Goal: Task Accomplishment & Management: Complete application form

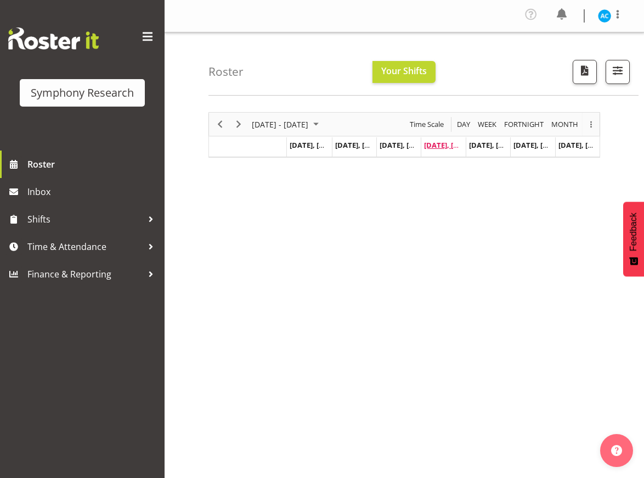
click at [436, 142] on span "Sep 4, Thursday" at bounding box center [449, 145] width 50 height 10
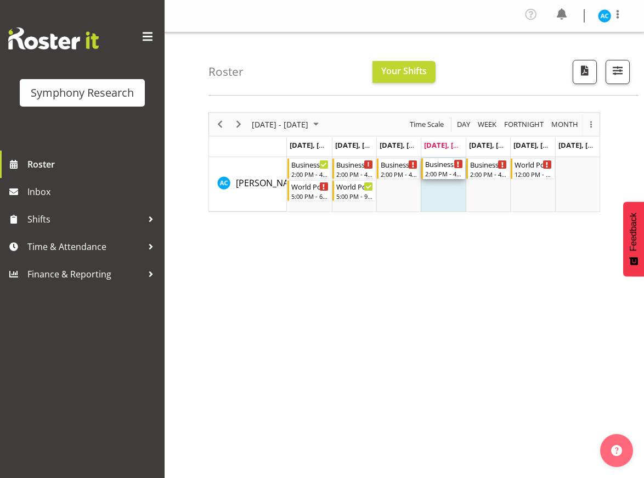
click at [437, 169] on div "Business 1/2pm~4:30pm World Polls 2:00 PM - 4:30 PM" at bounding box center [443, 168] width 37 height 21
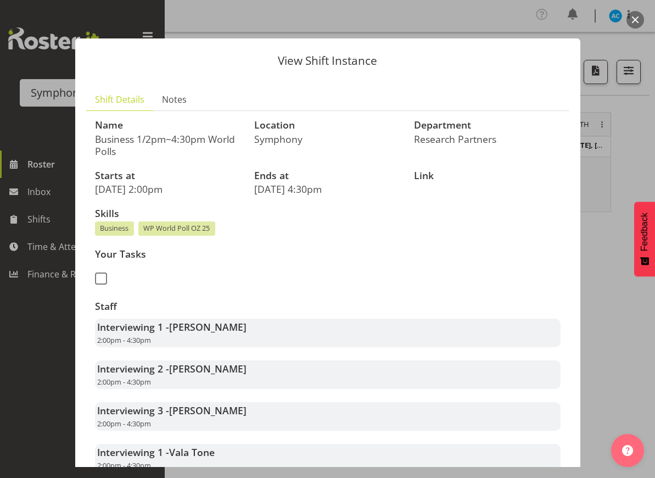
click at [635, 18] on button "button" at bounding box center [635, 20] width 18 height 18
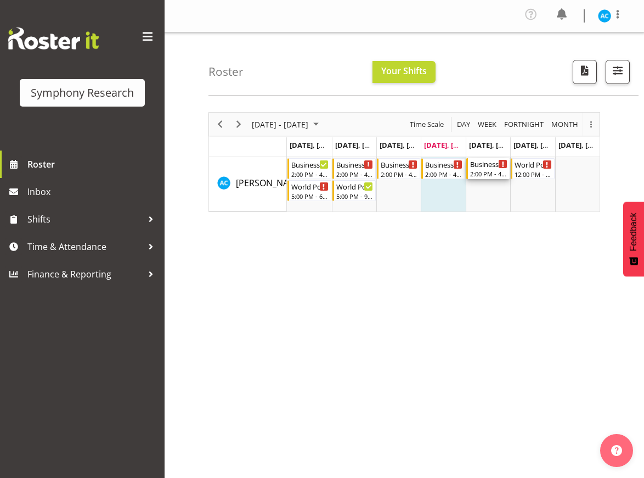
click at [494, 171] on div "2:00 PM - 4:30 PM" at bounding box center [488, 173] width 37 height 9
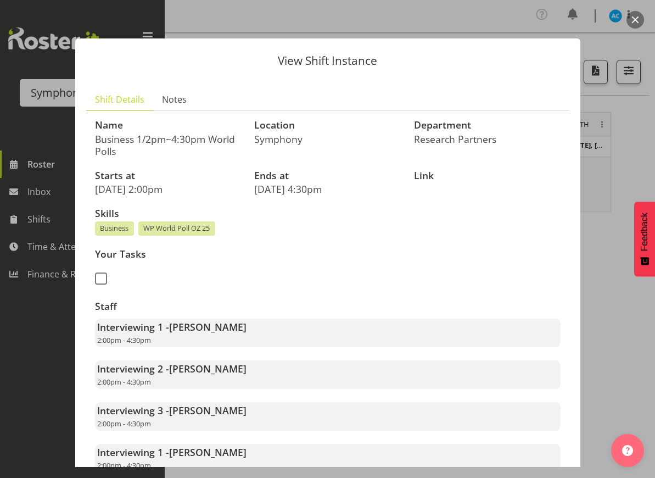
click at [633, 19] on button "button" at bounding box center [635, 20] width 18 height 18
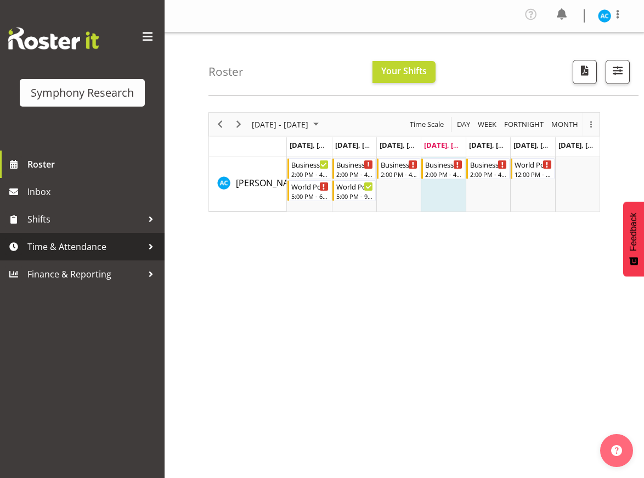
click at [113, 246] on span "Time & Attendance" at bounding box center [84, 246] width 115 height 16
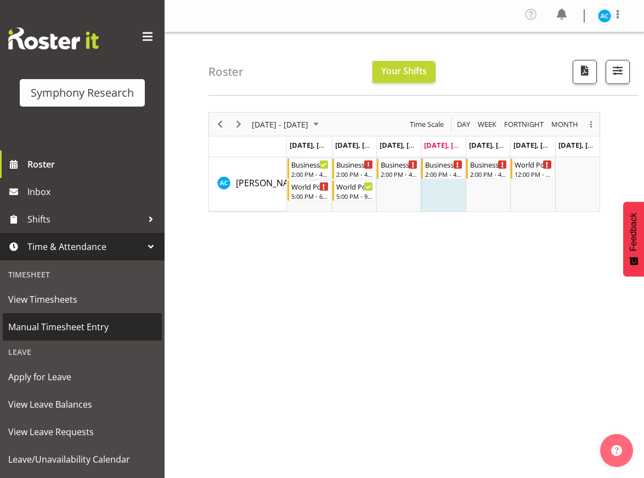
click at [57, 338] on link "Manual Timesheet Entry" at bounding box center [82, 326] width 159 height 27
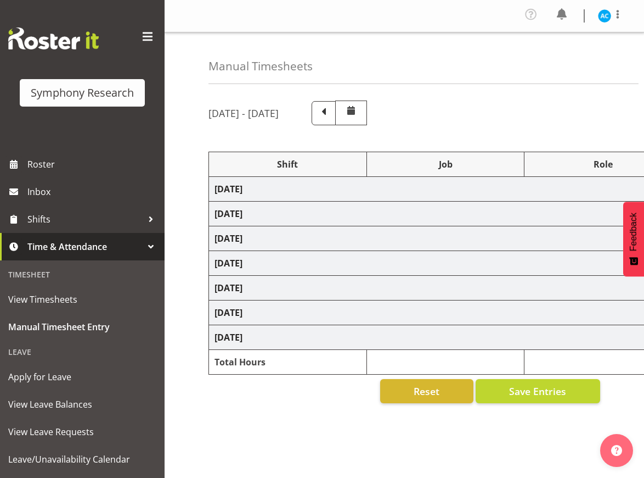
select select "26078"
select select "10499"
select select "47"
select select "26078"
select select "10499"
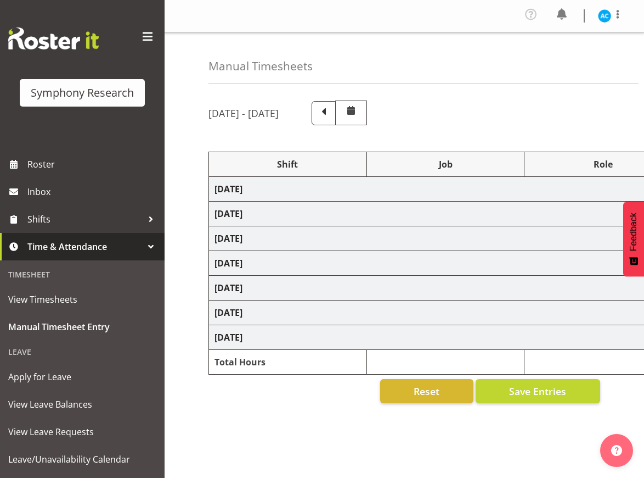
select select "47"
select select "26078"
select select "10499"
select select "47"
select select "26078"
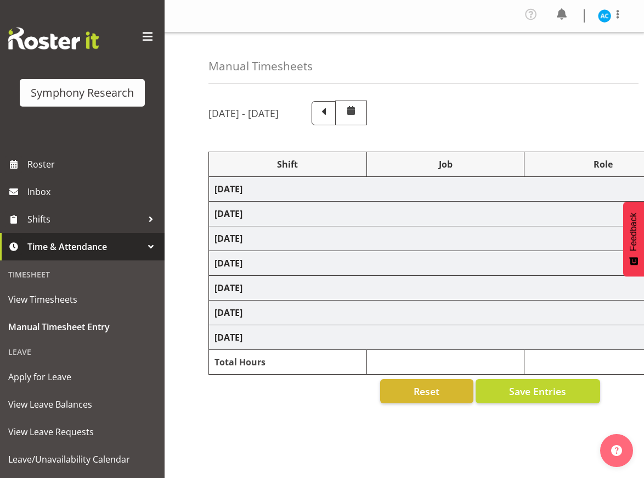
select select "10499"
select select "47"
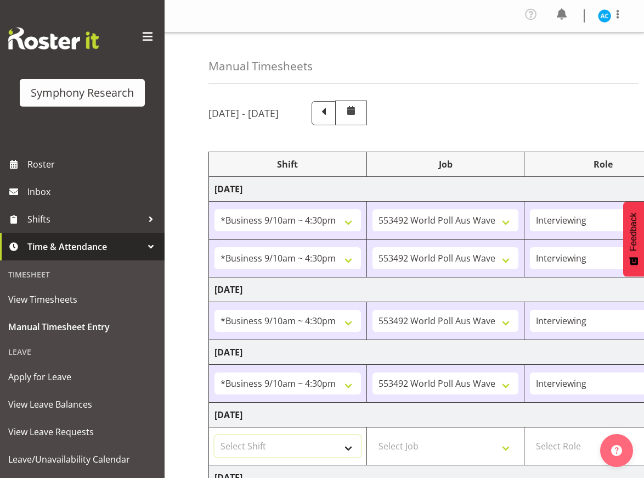
click at [285, 447] on select "Select Shift !!Weekend Residential (Roster IT Shift Label) *Business 9/10am ~ 4…" at bounding box center [288, 446] width 147 height 22
select select "26078"
click at [215, 435] on select "Select Shift !!Weekend Residential (Roster IT Shift Label) *Business 9/10am ~ 4…" at bounding box center [288, 446] width 147 height 22
click at [405, 437] on select "Select Job 550060 IF Admin 553492 World Poll Aus Wave 2 Main 2025 553493 World …" at bounding box center [446, 446] width 147 height 22
select select "10499"
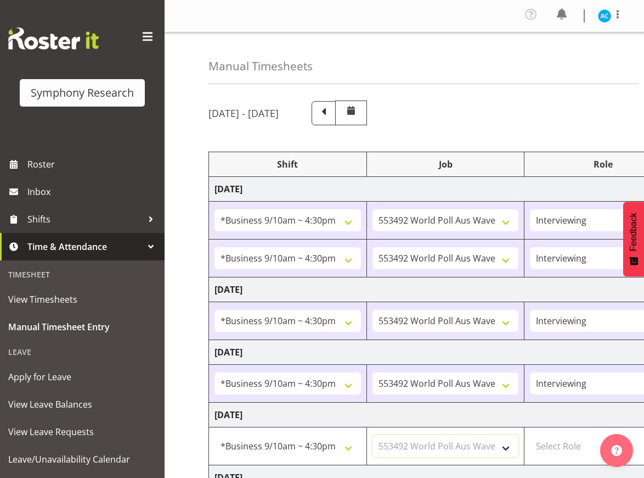
click at [373, 435] on select "Select Job 550060 IF Admin 553492 World Poll Aus Wave 2 Main 2025 553493 World …" at bounding box center [446, 446] width 147 height 22
click at [560, 439] on select "Select Role Briefing Interviewing" at bounding box center [603, 446] width 147 height 22
select select "47"
click at [530, 435] on select "Select Role Briefing Interviewing" at bounding box center [603, 446] width 147 height 22
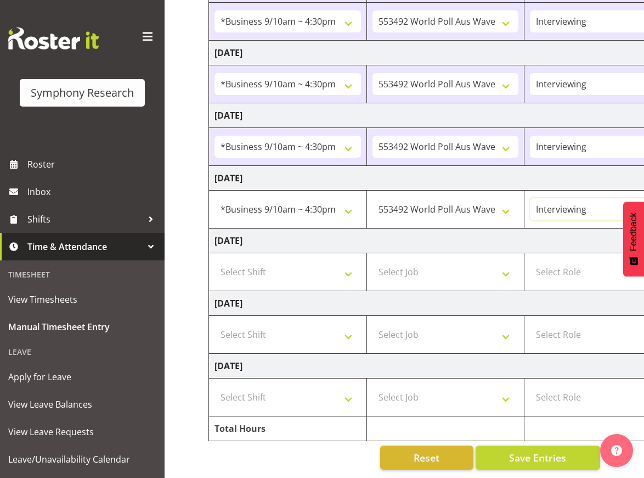
scroll to position [0, 333]
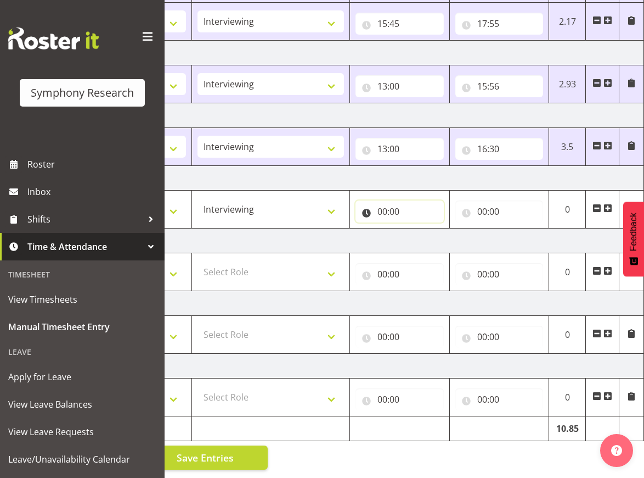
click at [378, 200] on input "00:00" at bounding box center [400, 211] width 88 height 22
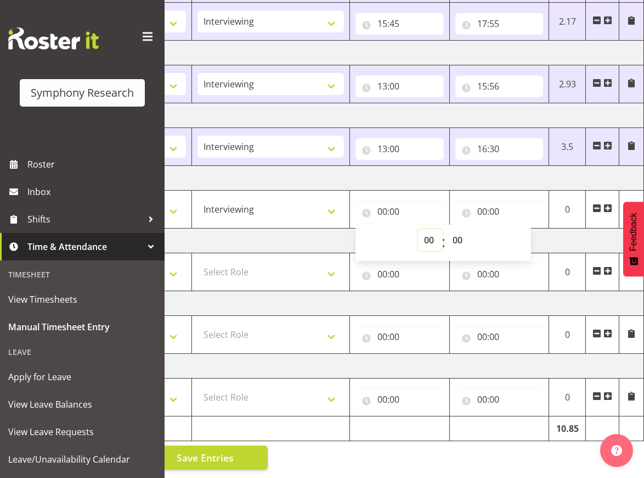
select select "10"
type input "10:00"
select select "13"
type input "13:00"
click at [498, 210] on input "00:00" at bounding box center [500, 211] width 88 height 22
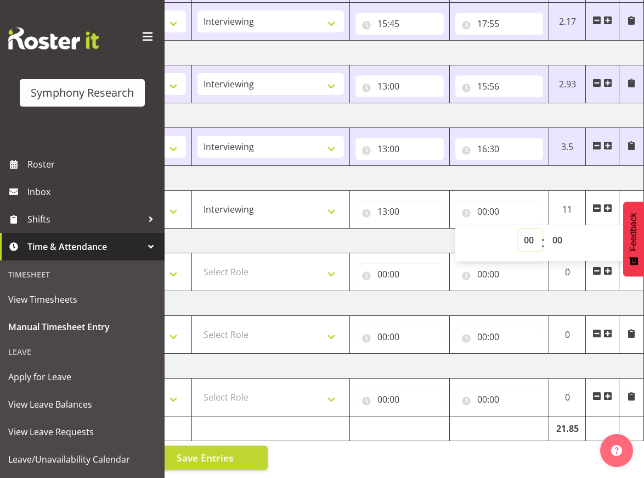
select select "10"
type input "10:00"
select select "16"
type input "16:00"
select select "30"
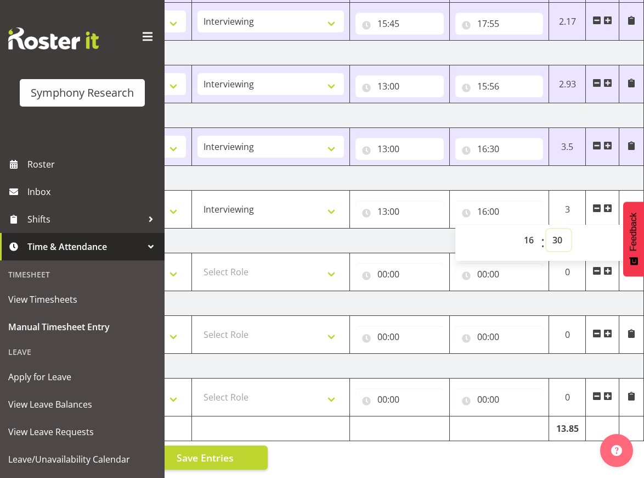
type input "16:30"
click at [240, 445] on button "Save Entries" at bounding box center [205, 457] width 125 height 24
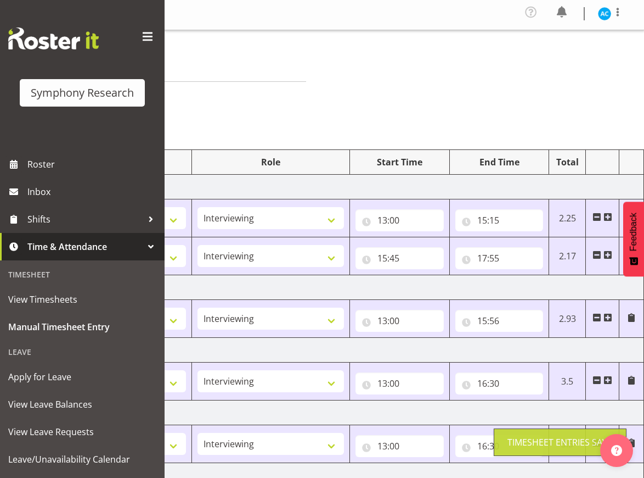
scroll to position [0, 0]
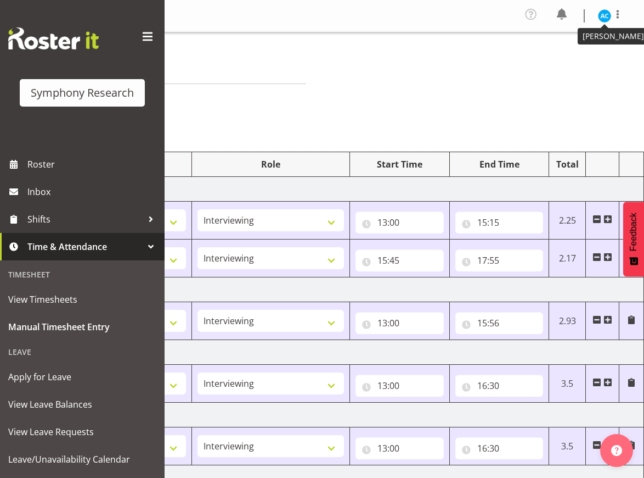
click at [605, 18] on img at bounding box center [604, 15] width 13 height 13
click at [425, 47] on div "Manual Timesheets [DATE] - [DATE] Shift Job Role Start Time End Time Total [DAT…" at bounding box center [405, 373] width 480 height 682
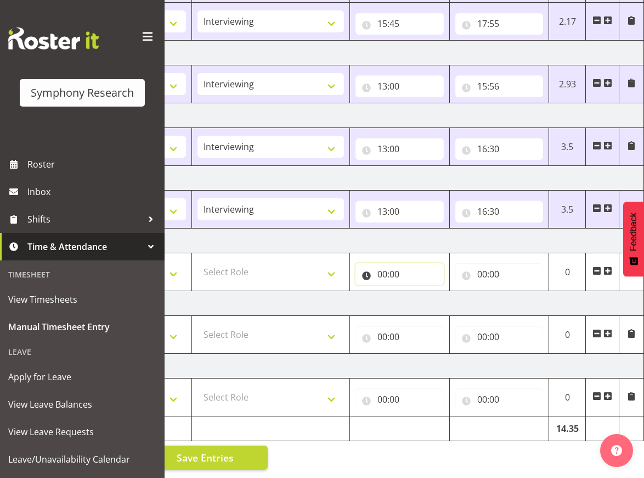
click at [415, 263] on input "00:00" at bounding box center [400, 274] width 88 height 22
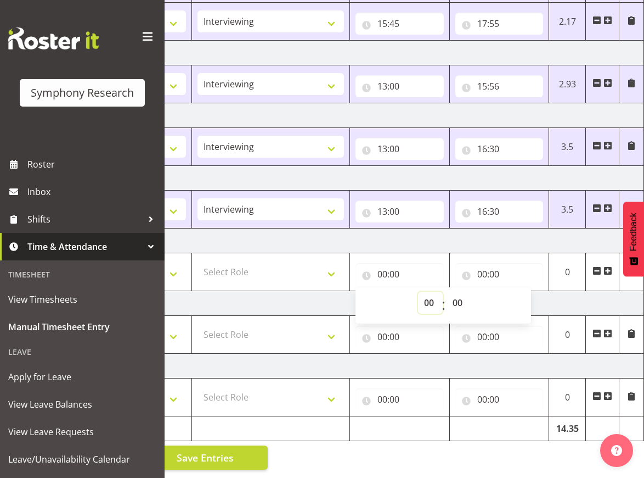
click at [426, 293] on select "00 01 02 03 04 05 06 07 08 09 10 11 12 13 14 15 16 17 18 19 20 21 22 23" at bounding box center [430, 302] width 25 height 22
select select "13"
type input "13:00"
click at [499, 264] on input "00:00" at bounding box center [500, 274] width 88 height 22
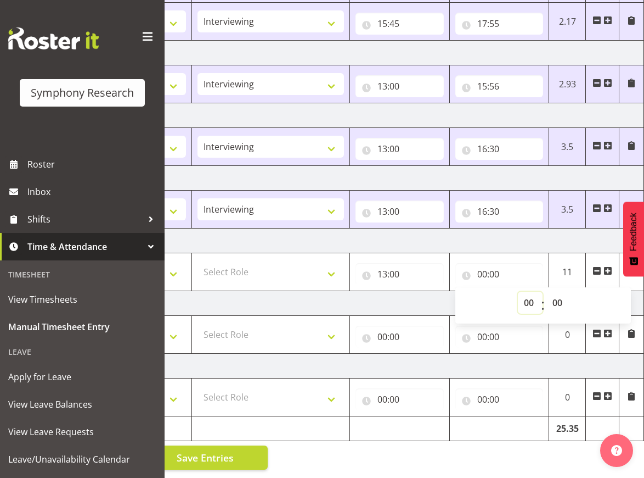
select select "10"
type input "10:00"
select select "16"
type input "16:00"
select select "30"
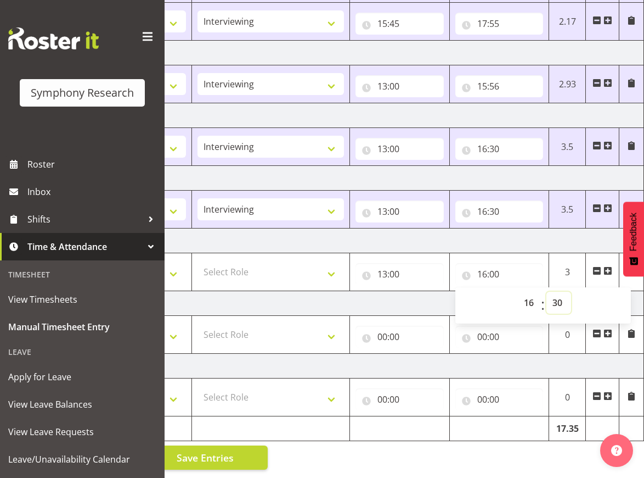
type input "16:30"
click at [290, 261] on select "Select Role Briefing Interviewing" at bounding box center [271, 272] width 147 height 22
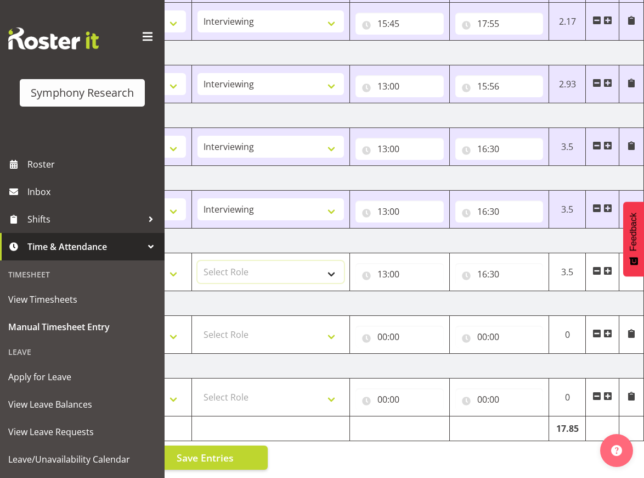
select select "47"
click at [198, 261] on select "Select Role Briefing Interviewing" at bounding box center [271, 272] width 147 height 22
click at [244, 326] on select "Select Role Briefing Interviewing" at bounding box center [271, 334] width 147 height 22
click at [296, 324] on select "Select Role Briefing Interviewing" at bounding box center [271, 334] width 147 height 22
select select "47"
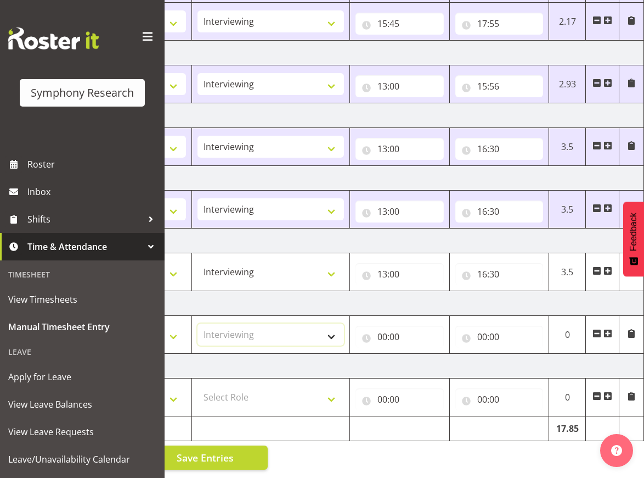
click at [198, 323] on select "Select Role Briefing Interviewing" at bounding box center [271, 334] width 147 height 22
click at [403, 325] on input "00:00" at bounding box center [400, 336] width 88 height 22
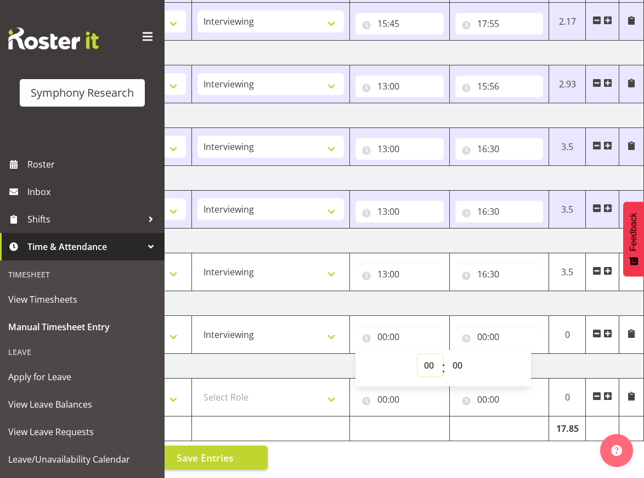
click at [421, 354] on select "00 01 02 03 04 05 06 07 08 09 10 11 12 13 14 15 16 17 18 19 20 21 22 23" at bounding box center [430, 365] width 25 height 22
select select "12"
type input "12:00"
click at [493, 328] on input "00:00" at bounding box center [500, 336] width 88 height 22
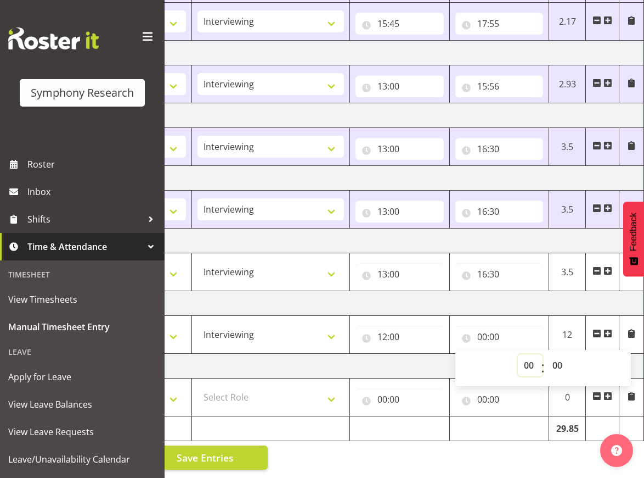
click at [524, 354] on select "00 01 02 03 04 05 06 07 08 09 10 11 12 13 14 15 16 17 18 19 20 21 22 23" at bounding box center [530, 365] width 25 height 22
click at [531, 357] on select "00 01 02 03 04 05 06 07 08 09 10 11 12 13 14 15 16 17 18 19 20 21 22 23" at bounding box center [530, 365] width 25 height 22
select select "16"
type input "16:00"
click at [610, 329] on span at bounding box center [608, 333] width 9 height 9
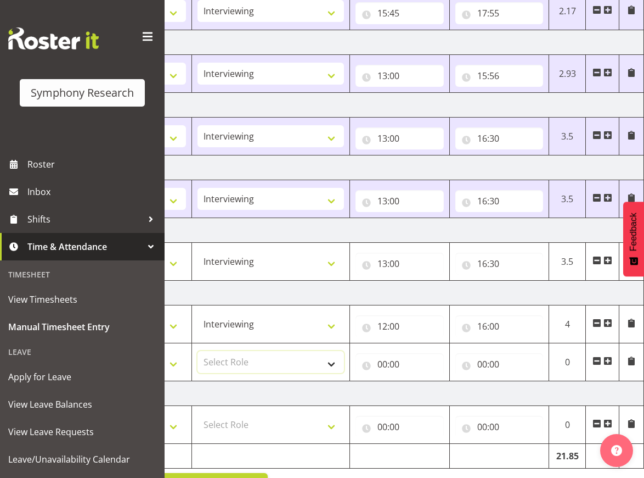
click at [239, 372] on select "Select Role Briefing Interviewing" at bounding box center [271, 362] width 147 height 22
select select "47"
click at [198, 351] on select "Select Role Briefing Interviewing" at bounding box center [271, 362] width 147 height 22
click at [392, 355] on input "00:00" at bounding box center [400, 364] width 88 height 22
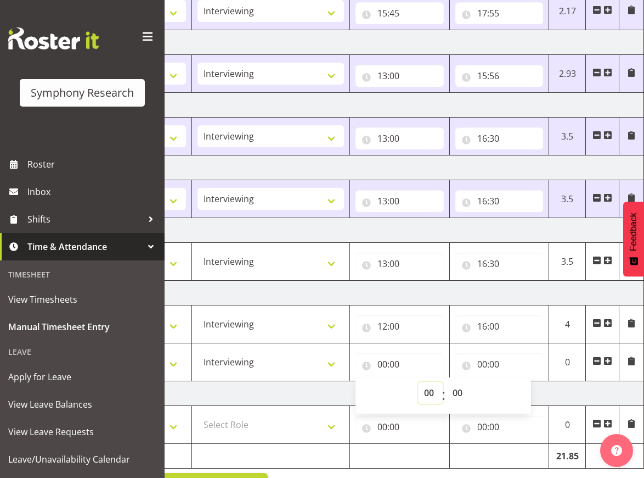
select select "10"
type input "10:00"
select select "16"
type input "16:00"
select select "30"
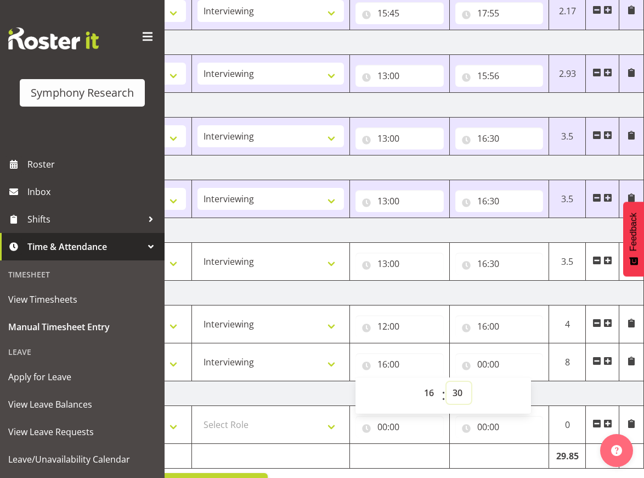
type input "16:30"
click at [489, 366] on input "00:00" at bounding box center [500, 364] width 88 height 22
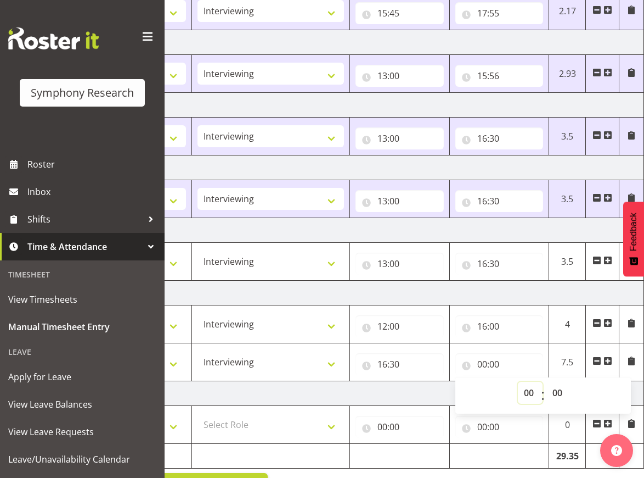
select select "10"
type input "10:00"
select select "19"
type input "19:00"
click at [407, 392] on td "[DATE]" at bounding box center [260, 393] width 768 height 25
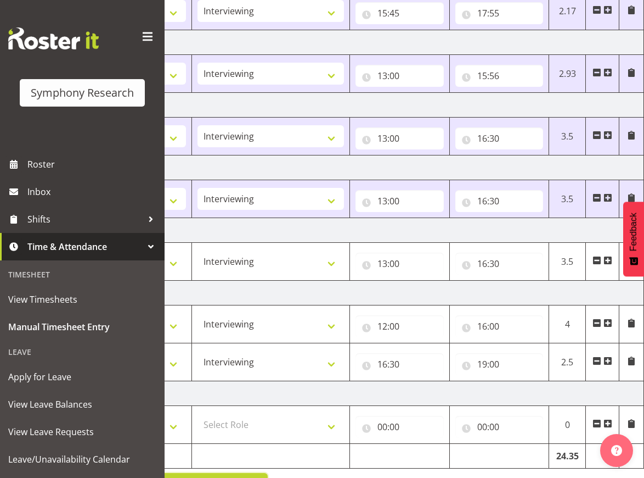
drag, startPoint x: 239, startPoint y: 474, endPoint x: 209, endPoint y: 478, distance: 29.8
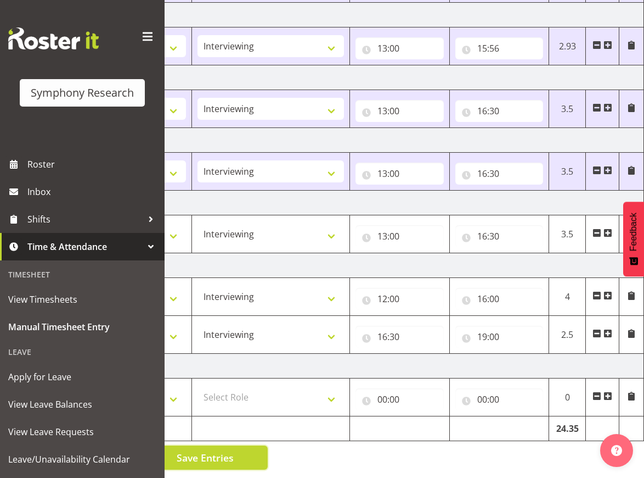
scroll to position [0, 0]
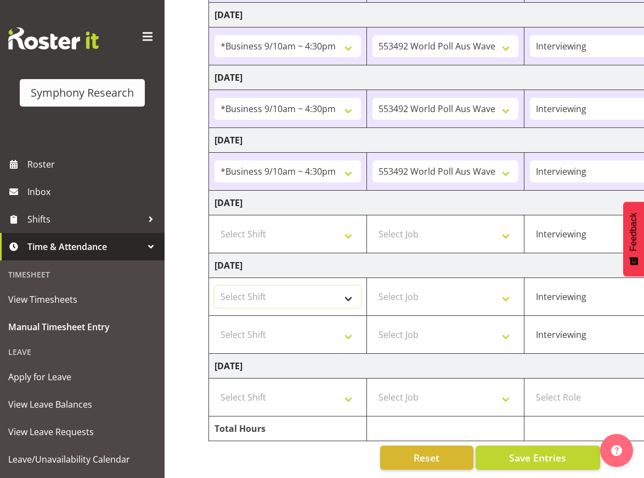
click at [273, 285] on select "Select Shift !!Weekend Residential (Roster IT Shift Label) *Business 9/10am ~ 4…" at bounding box center [288, 296] width 147 height 22
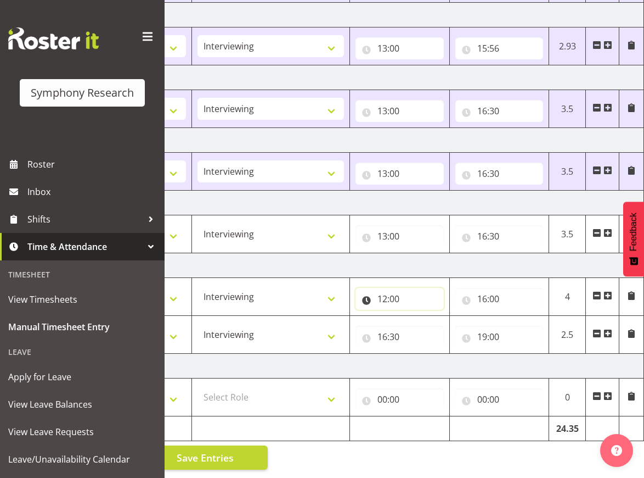
click at [391, 288] on input "12:00" at bounding box center [400, 299] width 88 height 22
click at [431, 321] on select "00 01 02 03 04 05 06 07 08 09 10 11 12 13 14 15 16 17 18 19 20 21 22 23" at bounding box center [430, 327] width 25 height 22
select select "13"
type input "13:00"
click at [609, 291] on span at bounding box center [608, 295] width 9 height 9
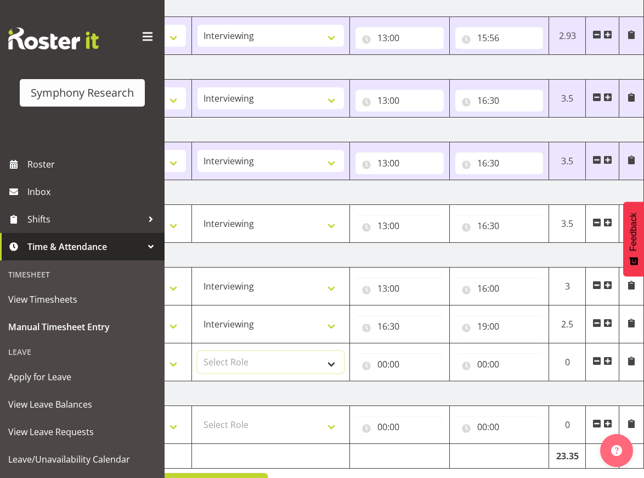
click at [234, 361] on select "Select Role Briefing Interviewing" at bounding box center [271, 362] width 147 height 22
select select "47"
click at [198, 351] on select "Select Role Briefing Interviewing" at bounding box center [271, 362] width 147 height 22
click at [390, 368] on input "00:00" at bounding box center [400, 364] width 88 height 22
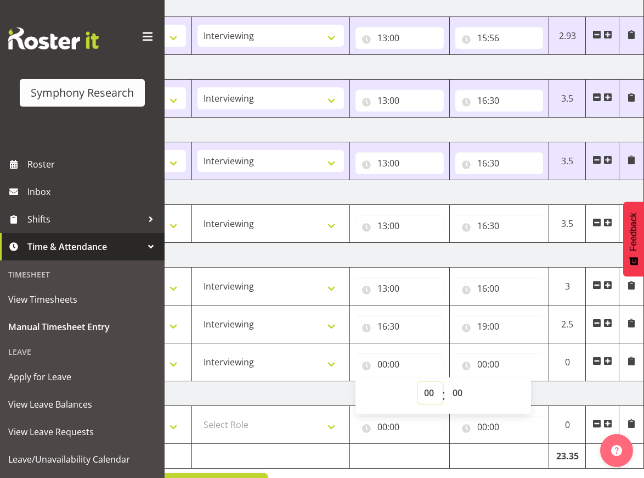
click at [430, 390] on select "00 01 02 03 04 05 06 07 08 09 10 11 12 13 14 15 16 17 18 19 20 21 22 23" at bounding box center [430, 392] width 25 height 22
select select "12"
click at [418, 381] on select "00 01 02 03 04 05 06 07 08 09 10 11 12 13 14 15 16 17 18 19 20 21 22 23" at bounding box center [430, 392] width 25 height 22
type input "12:00"
click at [484, 362] on input "00:00" at bounding box center [500, 364] width 88 height 22
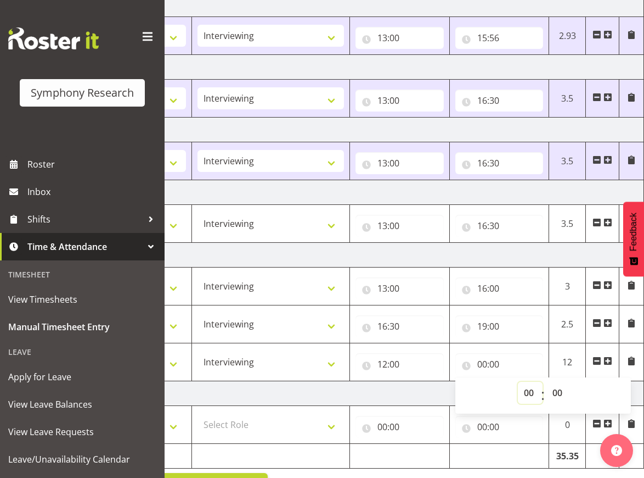
click at [535, 399] on select "00 01 02 03 04 05 06 07 08 09 10 11 12 13 14 15 16 17 18 19 20 21 22 23" at bounding box center [530, 392] width 25 height 22
select select "13"
type input "13:00"
click at [390, 382] on td "[DATE]" at bounding box center [260, 393] width 768 height 25
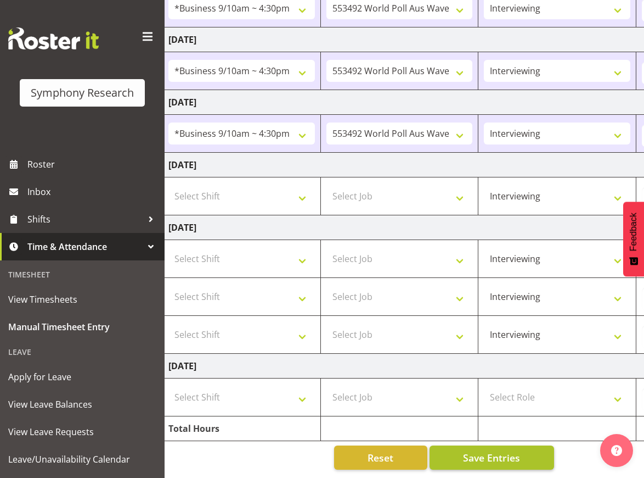
scroll to position [0, 0]
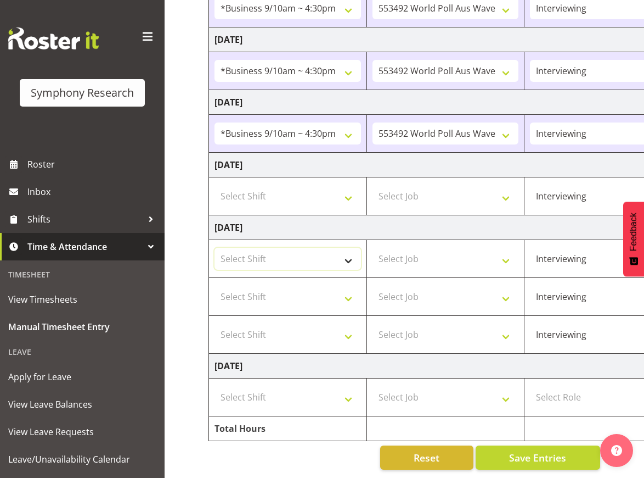
click at [295, 256] on select "Select Shift !!Weekend Residential (Roster IT Shift Label) *Business 9/10am ~ 4…" at bounding box center [288, 259] width 147 height 22
select select "11547"
click at [215, 248] on select "Select Shift !!Weekend Residential (Roster IT Shift Label) *Business 9/10am ~ 4…" at bounding box center [288, 259] width 147 height 22
click at [338, 285] on select "Select Shift !!Weekend Residential (Roster IT Shift Label) *Business 9/10am ~ 4…" at bounding box center [288, 296] width 147 height 22
select select "11547"
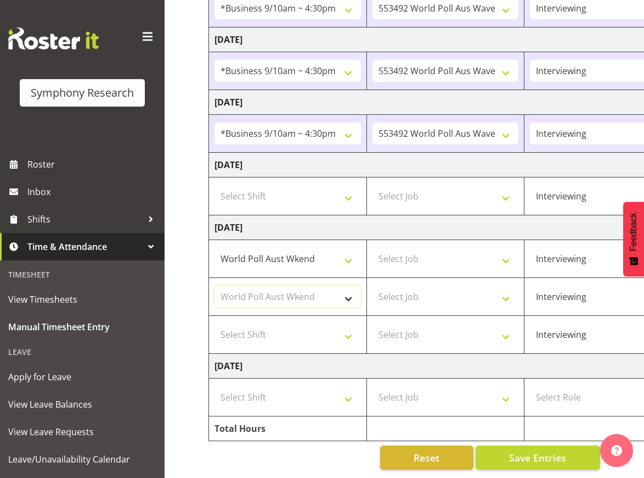
click at [215, 285] on select "Select Shift !!Weekend Residential (Roster IT Shift Label) *Business 9/10am ~ 4…" at bounding box center [288, 296] width 147 height 22
click at [308, 323] on select "Select Shift !!Weekend Residential (Roster IT Shift Label) *Business 9/10am ~ 4…" at bounding box center [288, 334] width 147 height 22
select select "41319"
click at [215, 323] on select "Select Shift !!Weekend Residential (Roster IT Shift Label) *Business 9/10am ~ 4…" at bounding box center [288, 334] width 147 height 22
click at [425, 248] on select "Select Job 550060 IF Admin 553492 World Poll Aus Wave 2 Main 2025 553493 World …" at bounding box center [446, 259] width 147 height 22
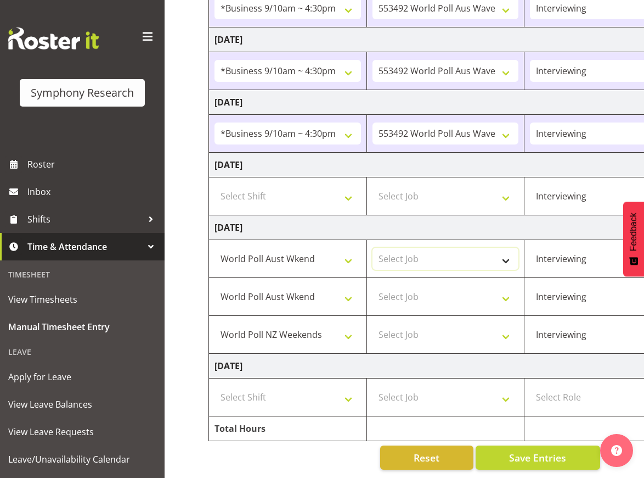
select select "10499"
click at [373, 248] on select "Select Job 550060 IF Admin 553492 World Poll Aus Wave 2 Main 2025 553493 World …" at bounding box center [446, 259] width 147 height 22
click at [426, 285] on select "Select Job 550060 IF Admin 553492 World Poll Aus Wave 2 Main 2025 553493 World …" at bounding box center [446, 296] width 147 height 22
select select "10499"
click at [373, 285] on select "Select Job 550060 IF Admin 553492 World Poll Aus Wave 2 Main 2025 553493 World …" at bounding box center [446, 296] width 147 height 22
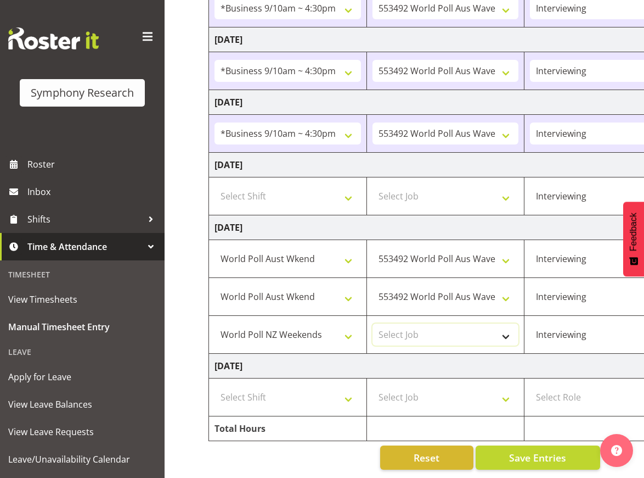
click at [422, 323] on select "Select Job 550060 IF Admin 553492 World Poll Aus Wave 2 Main 2025 553493 World …" at bounding box center [446, 334] width 147 height 22
select select "10527"
click at [373, 323] on select "Select Job 550060 IF Admin 553492 World Poll Aus Wave 2 Main 2025 553493 World …" at bounding box center [446, 334] width 147 height 22
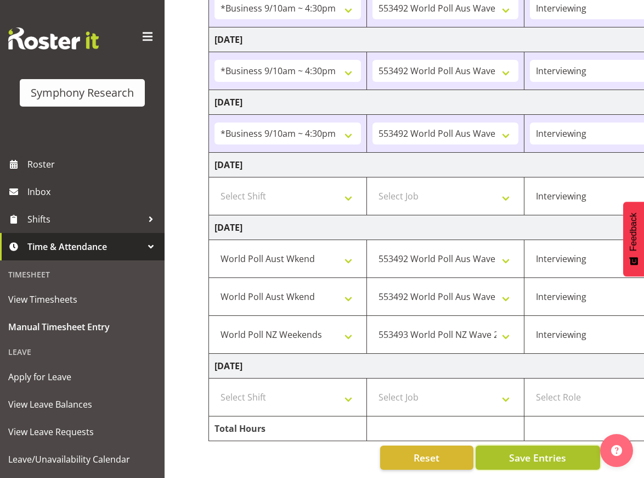
click at [565, 453] on span "Save Entries" at bounding box center [537, 457] width 57 height 14
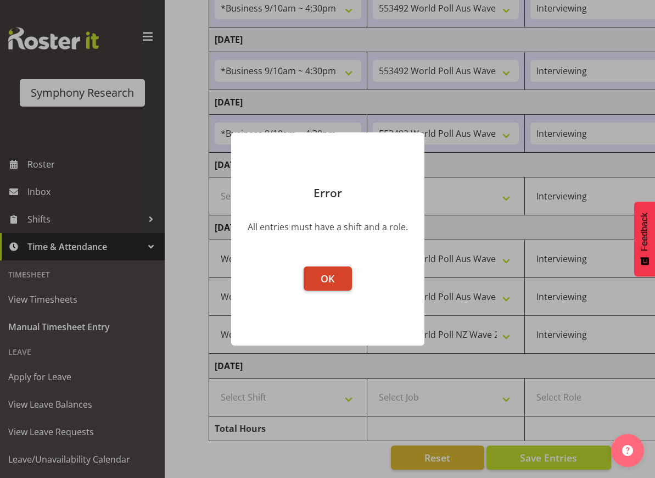
click at [324, 272] on span "OK" at bounding box center [328, 278] width 14 height 13
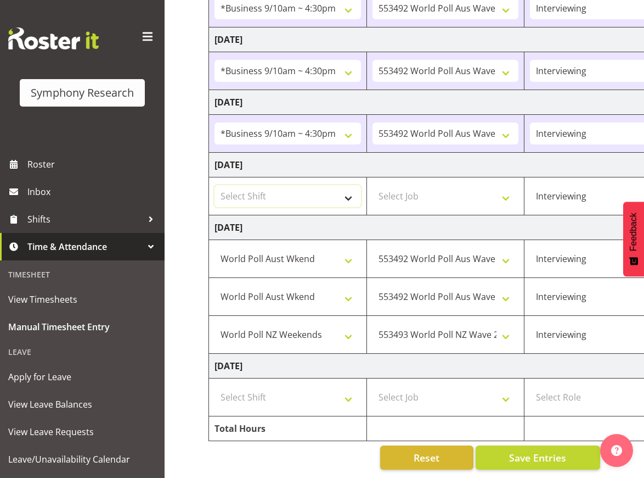
click at [308, 190] on select "Select Shift !!Weekend Residential (Roster IT Shift Label) *Business 9/10am ~ 4…" at bounding box center [288, 196] width 147 height 22
select select "26078"
click at [215, 185] on select "Select Shift !!Weekend Residential (Roster IT Shift Label) *Business 9/10am ~ 4…" at bounding box center [288, 196] width 147 height 22
click at [393, 185] on select "Select Job 550060 IF Admin 553492 World Poll Aus Wave 2 Main 2025 553493 World …" at bounding box center [446, 196] width 147 height 22
select select "10499"
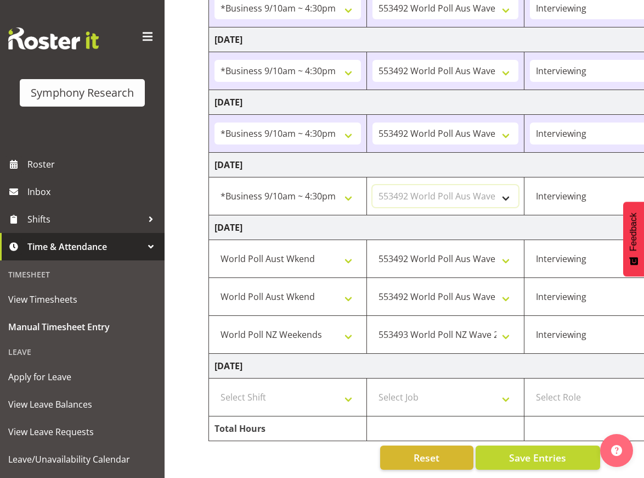
click at [373, 185] on select "Select Job 550060 IF Admin 553492 World Poll Aus Wave 2 Main 2025 553493 World …" at bounding box center [446, 196] width 147 height 22
click at [574, 448] on button "Save Entries" at bounding box center [538, 457] width 125 height 24
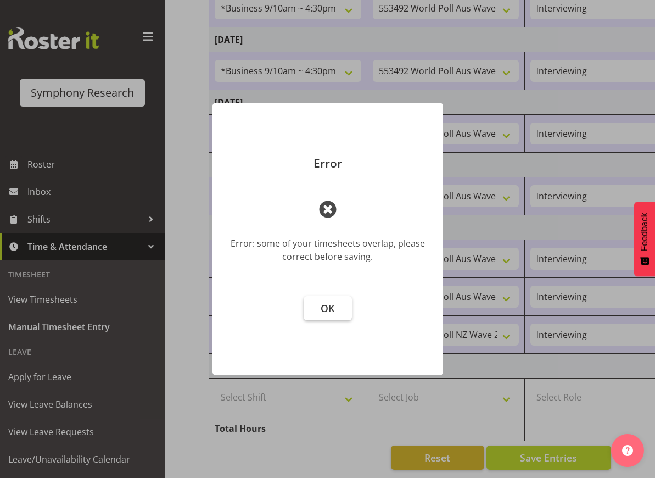
click at [327, 309] on span "OK" at bounding box center [328, 307] width 14 height 13
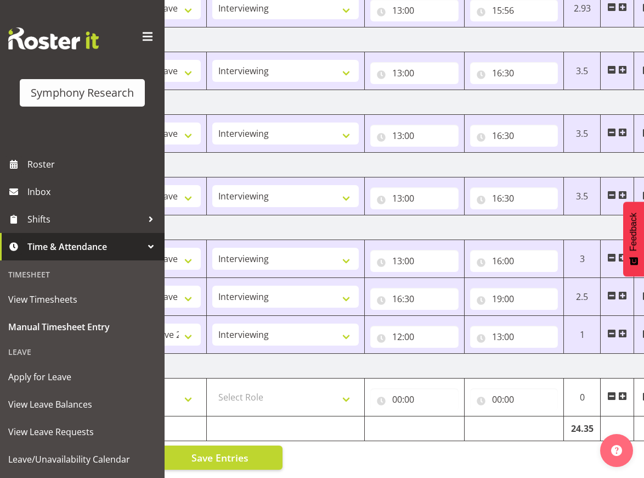
scroll to position [0, 333]
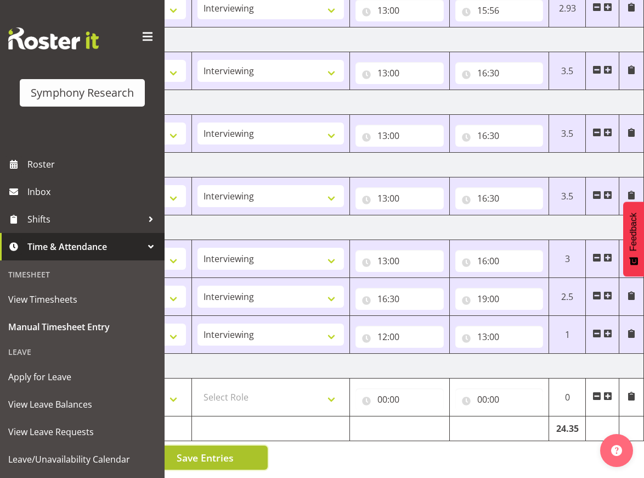
click at [243, 451] on button "Save Entries" at bounding box center [205, 457] width 125 height 24
click at [229, 454] on button "Save Entries" at bounding box center [205, 457] width 125 height 24
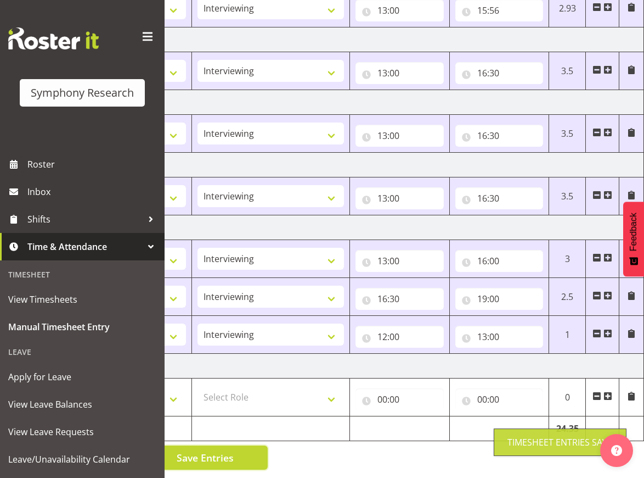
scroll to position [0, 0]
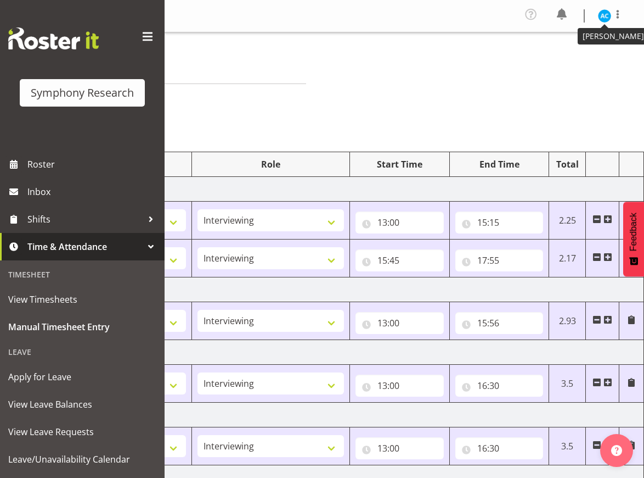
click at [610, 16] on img at bounding box center [604, 15] width 13 height 13
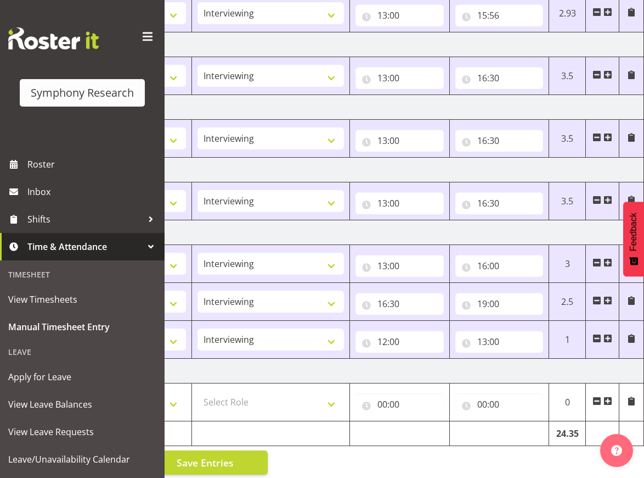
scroll to position [310, 0]
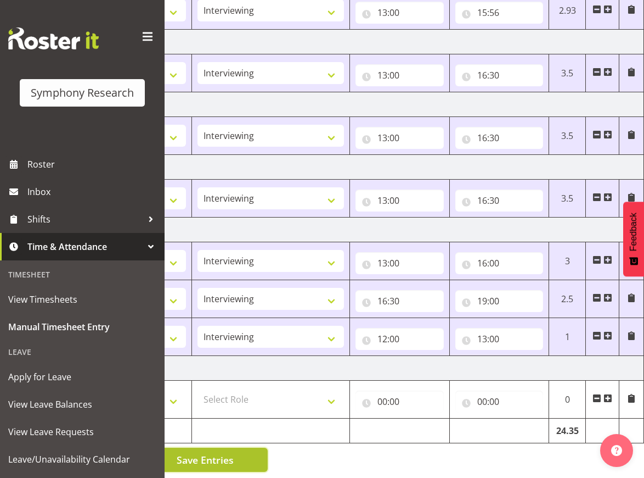
click at [255, 462] on button "Save Entries" at bounding box center [205, 459] width 125 height 24
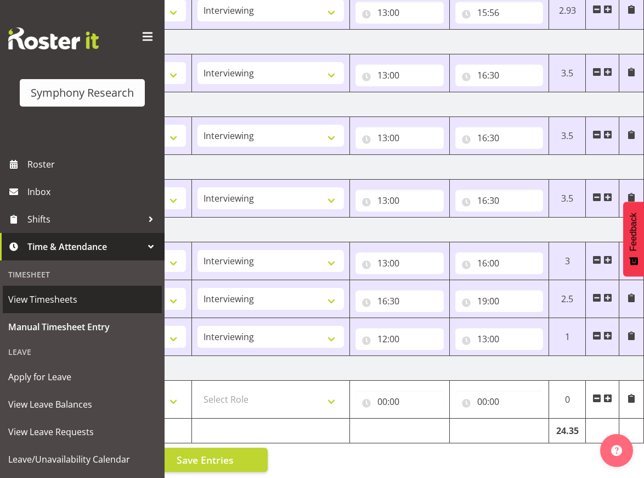
click at [83, 294] on span "View Timesheets" at bounding box center [82, 299] width 148 height 16
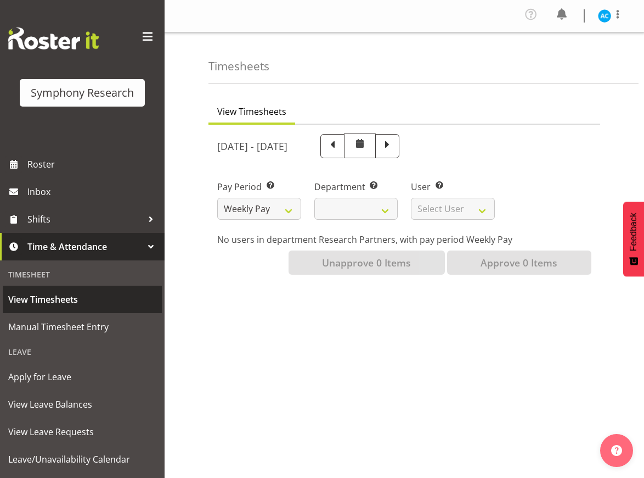
select select
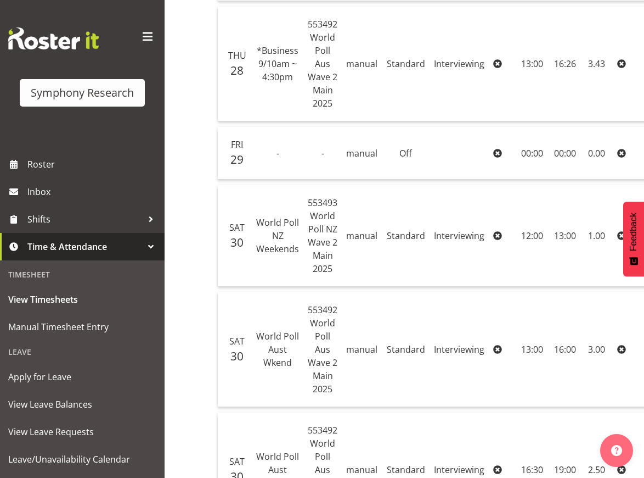
scroll to position [826, 0]
